Goal: Check status: Check status

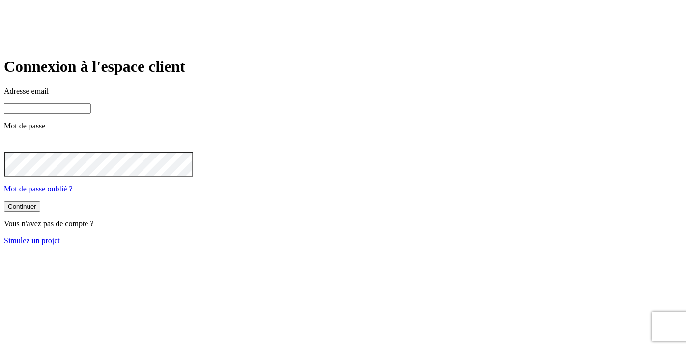
click at [91, 114] on input at bounding box center [47, 108] width 87 height 10
type input "[PERSON_NAME][DOMAIN_NAME][EMAIL_ADDRESS][DOMAIN_NAME]"
click at [40, 211] on button "Continuer" at bounding box center [22, 206] width 36 height 10
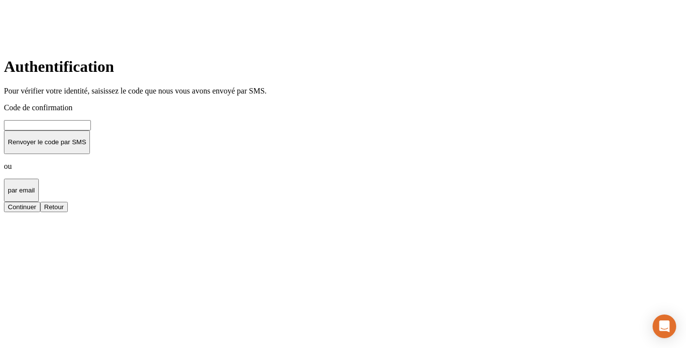
click at [91, 130] on input at bounding box center [47, 125] width 87 height 10
type input "000000"
click at [4, 202] on button "Continuer" at bounding box center [22, 207] width 36 height 10
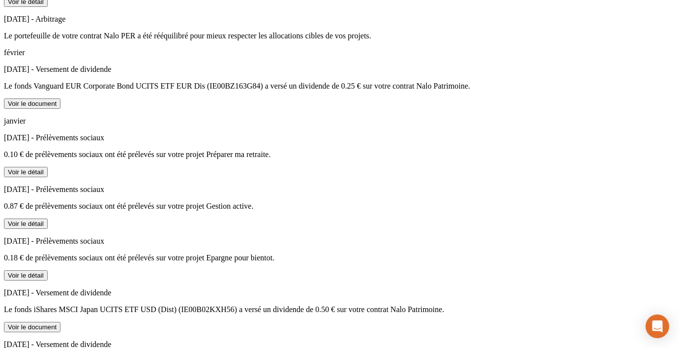
scroll to position [838, 0]
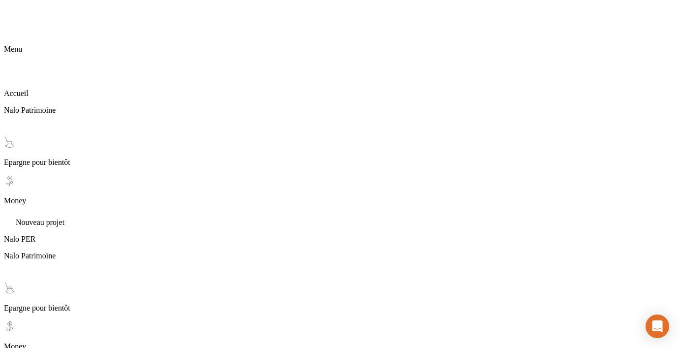
scroll to position [0, 0]
